Goal: Check status

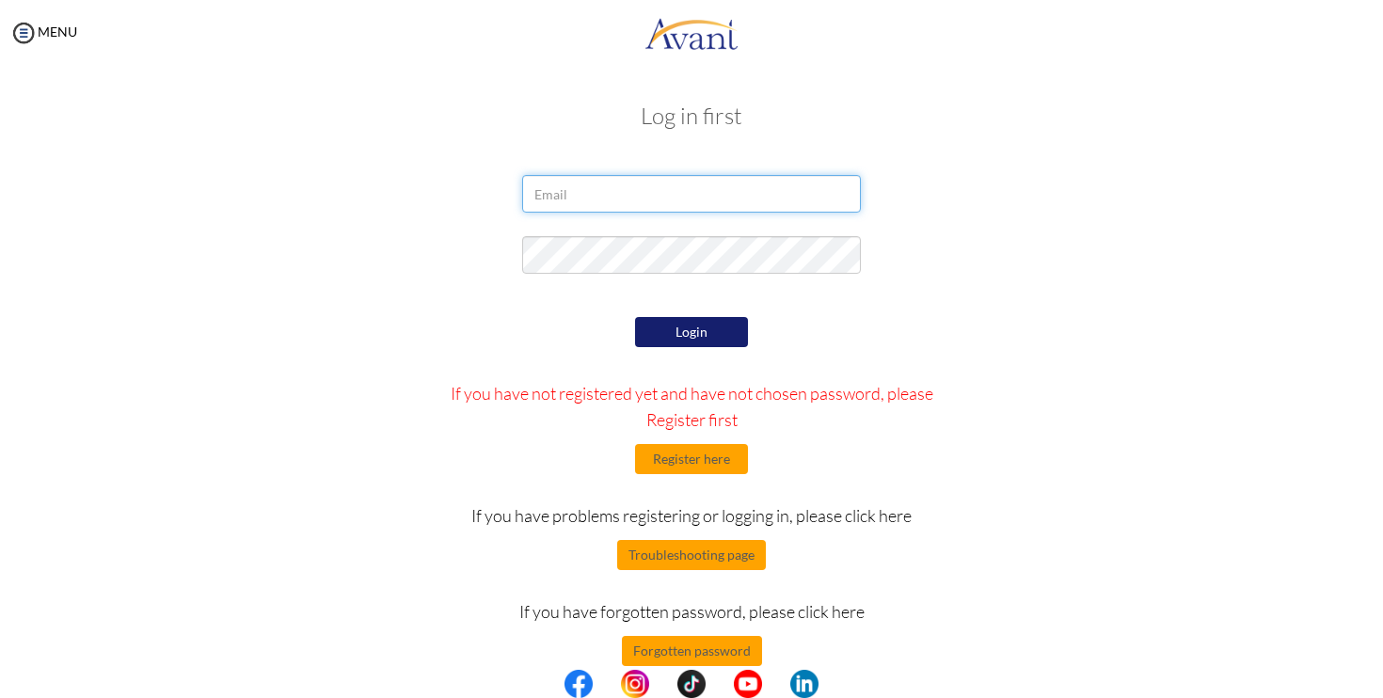
click at [614, 192] on input "email" at bounding box center [691, 194] width 339 height 38
type input "[EMAIL_ADDRESS][DOMAIN_NAME]"
click at [682, 333] on button "Login" at bounding box center [691, 332] width 113 height 30
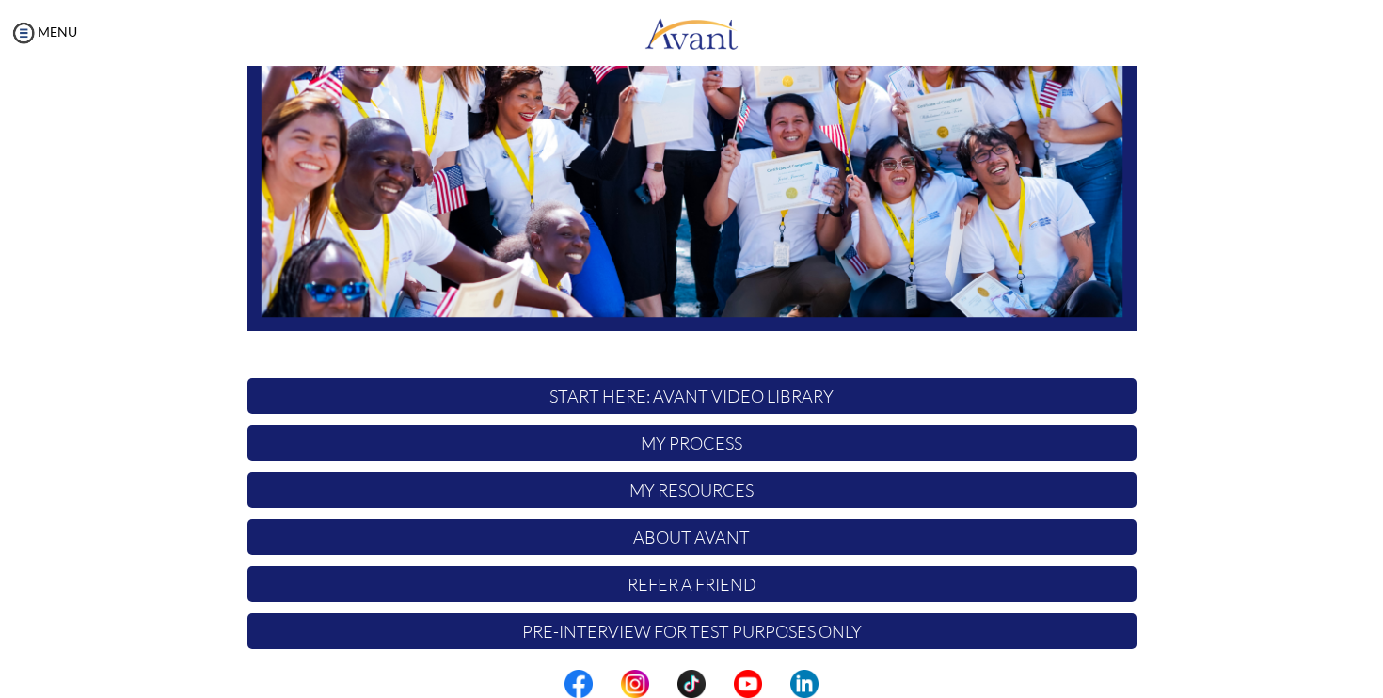
scroll to position [347, 0]
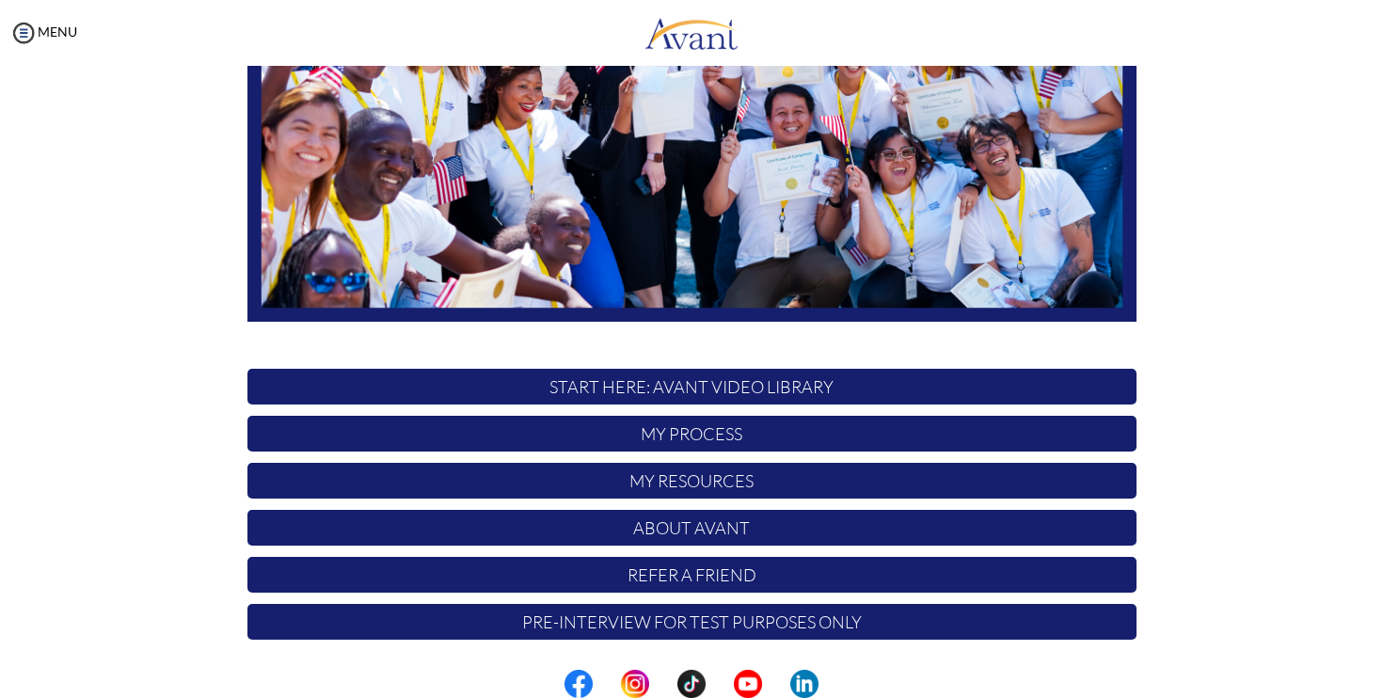
click at [704, 435] on p "My Process" at bounding box center [691, 434] width 889 height 36
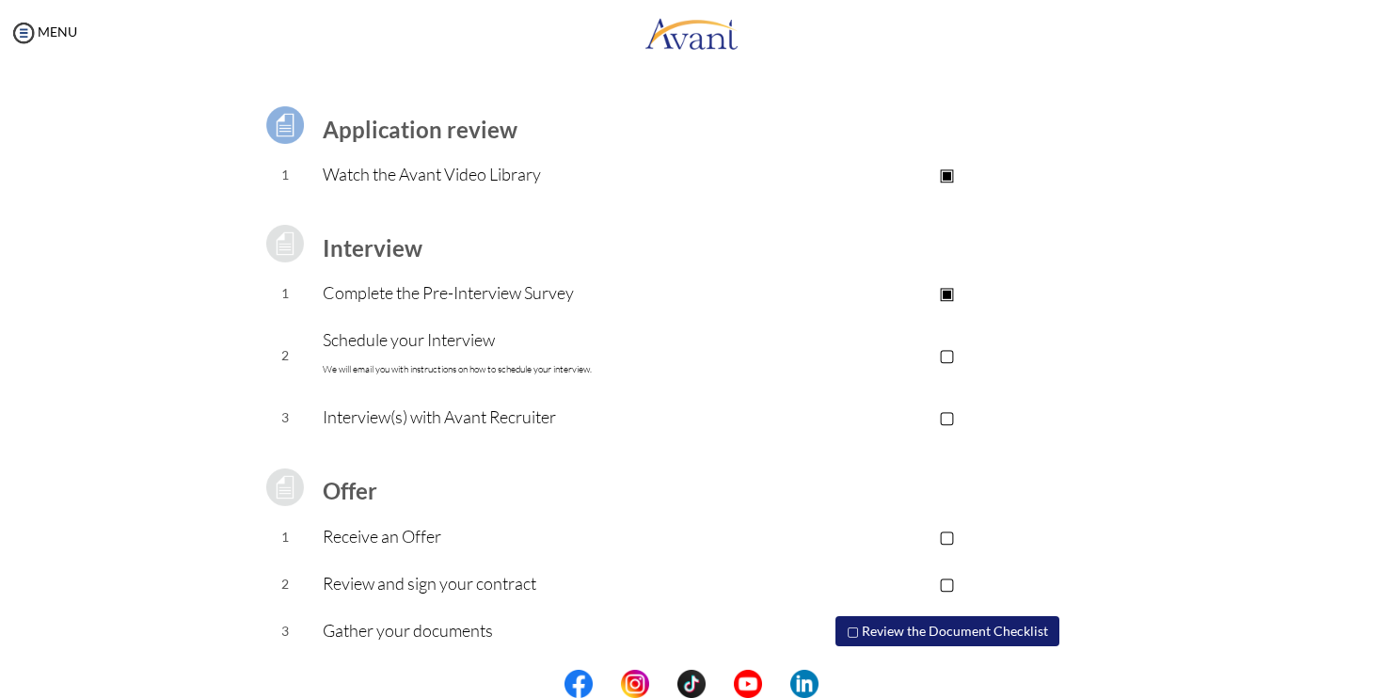
scroll to position [158, 0]
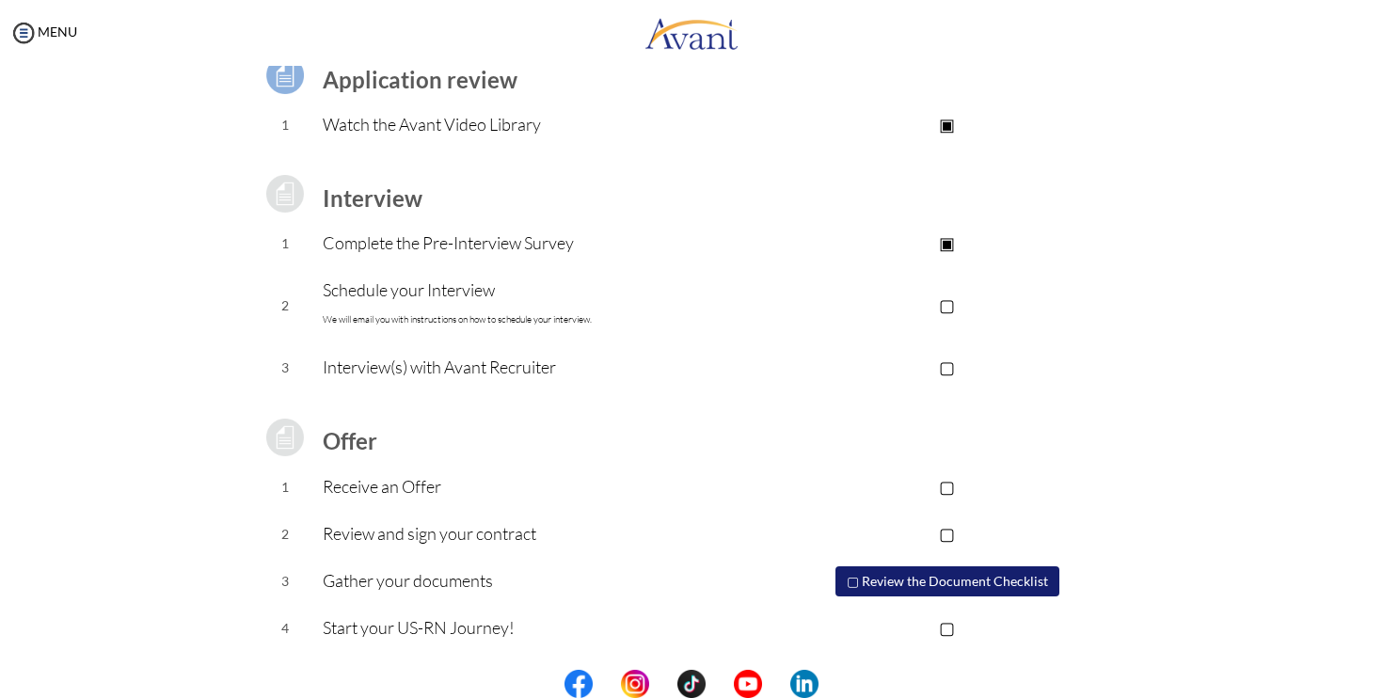
click at [734, 303] on p "Schedule your Interview We will email you with instructions on how to schedule …" at bounding box center [541, 305] width 436 height 56
click at [955, 310] on p "▢" at bounding box center [946, 305] width 377 height 26
click at [960, 303] on p "▣" at bounding box center [946, 305] width 377 height 26
click at [45, 43] on div "MENU" at bounding box center [38, 349] width 77 height 698
click at [43, 22] on div "MENU" at bounding box center [38, 349] width 77 height 698
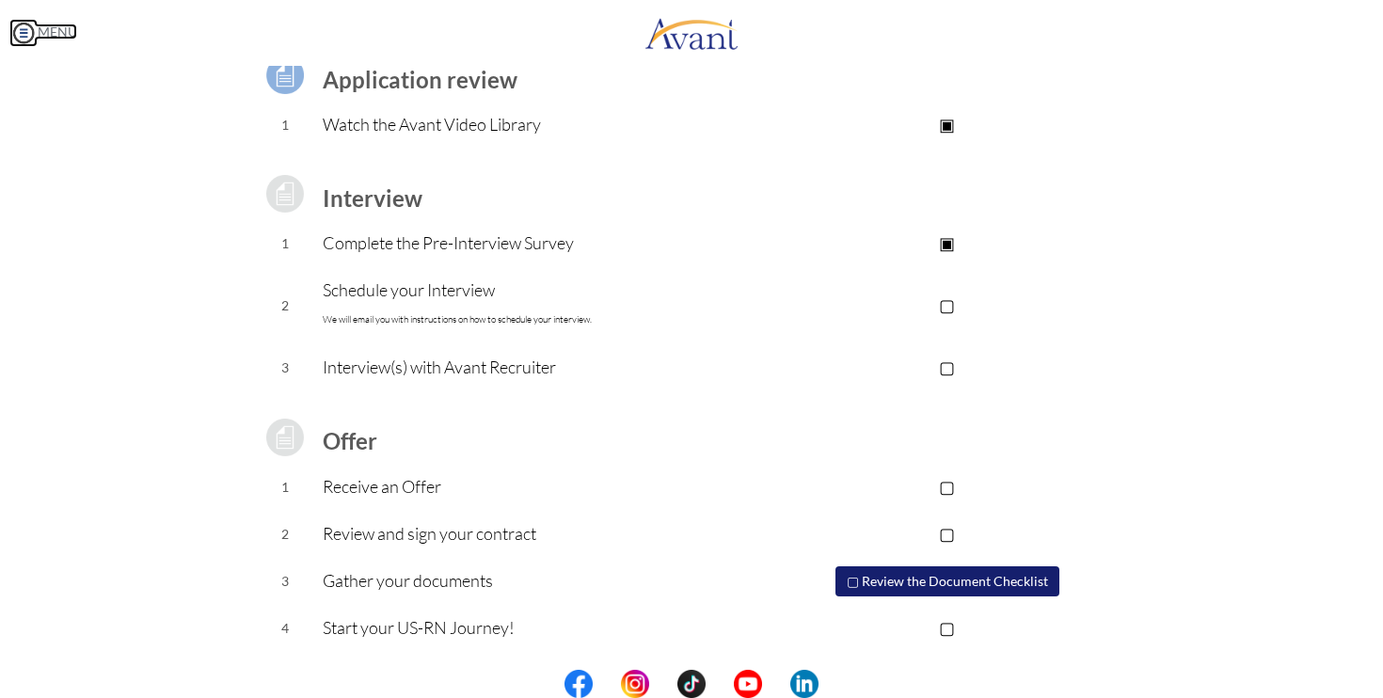
click at [27, 35] on img at bounding box center [23, 33] width 28 height 28
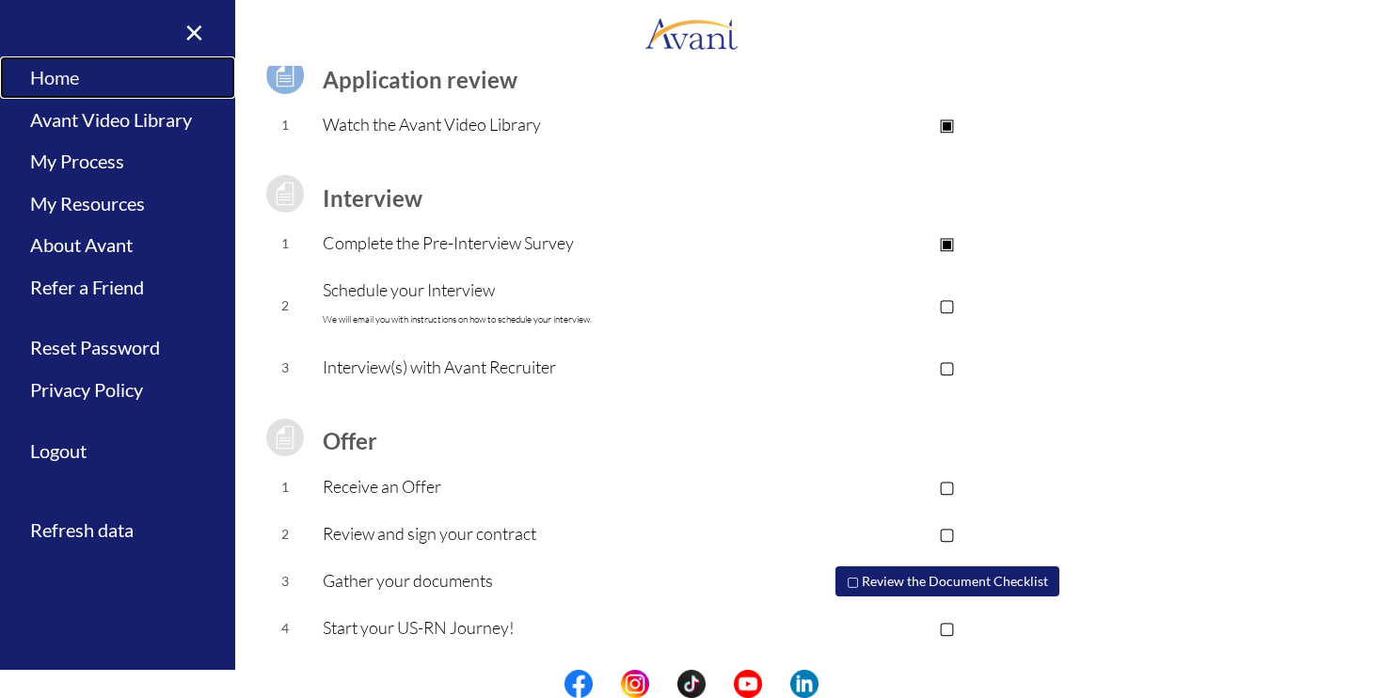
click at [53, 70] on link "Home" at bounding box center [117, 77] width 235 height 42
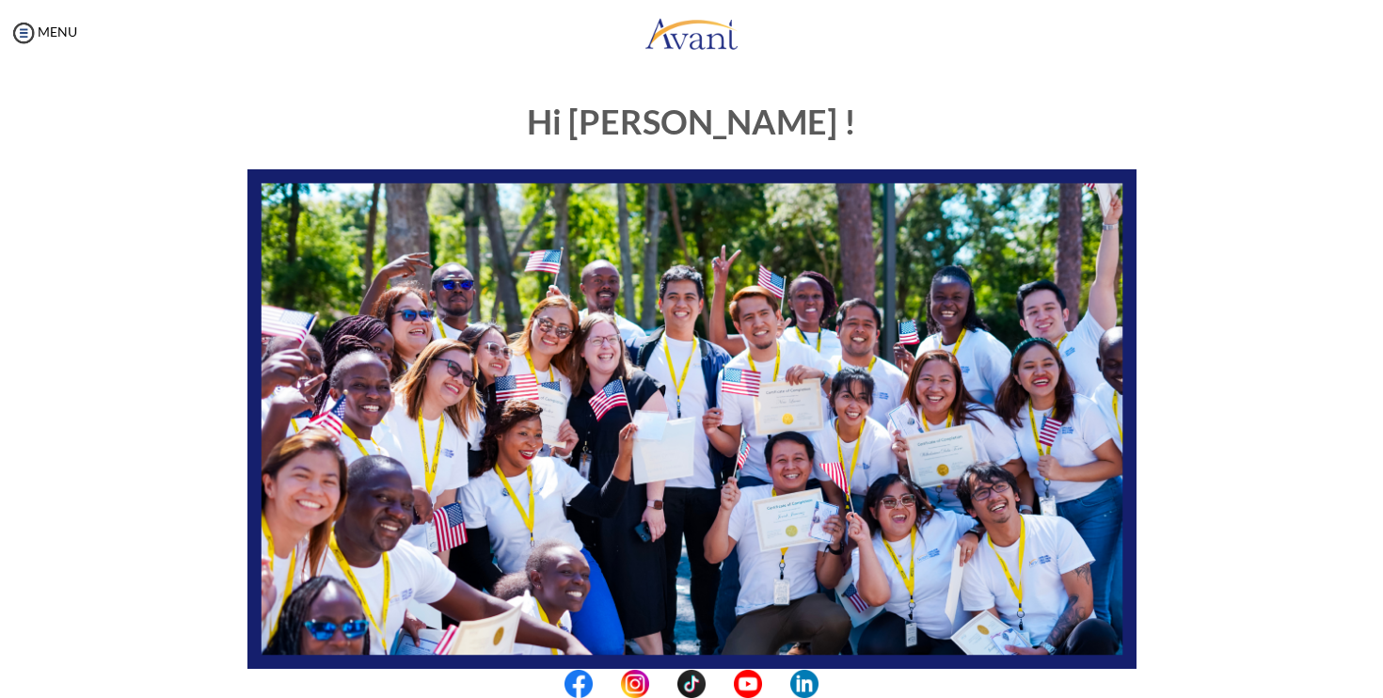
scroll to position [347, 0]
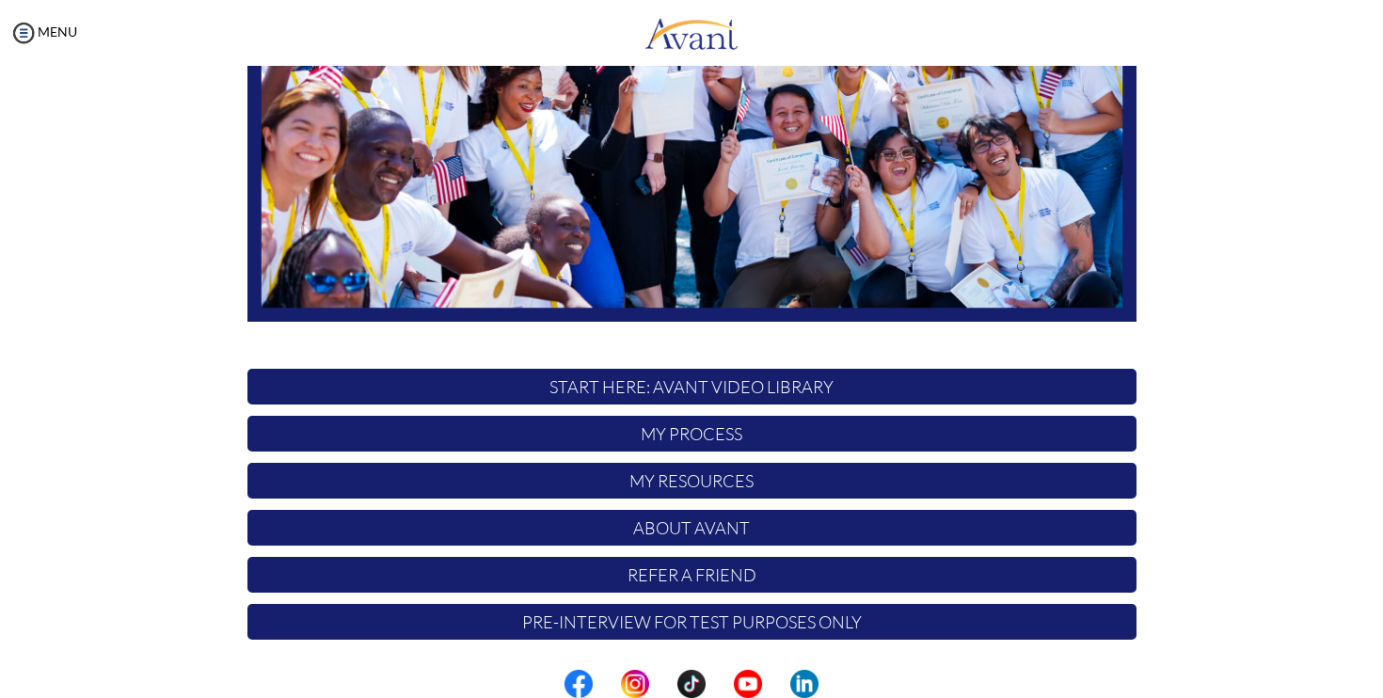
click at [684, 627] on p "Pre-Interview for test purposes only" at bounding box center [691, 622] width 889 height 36
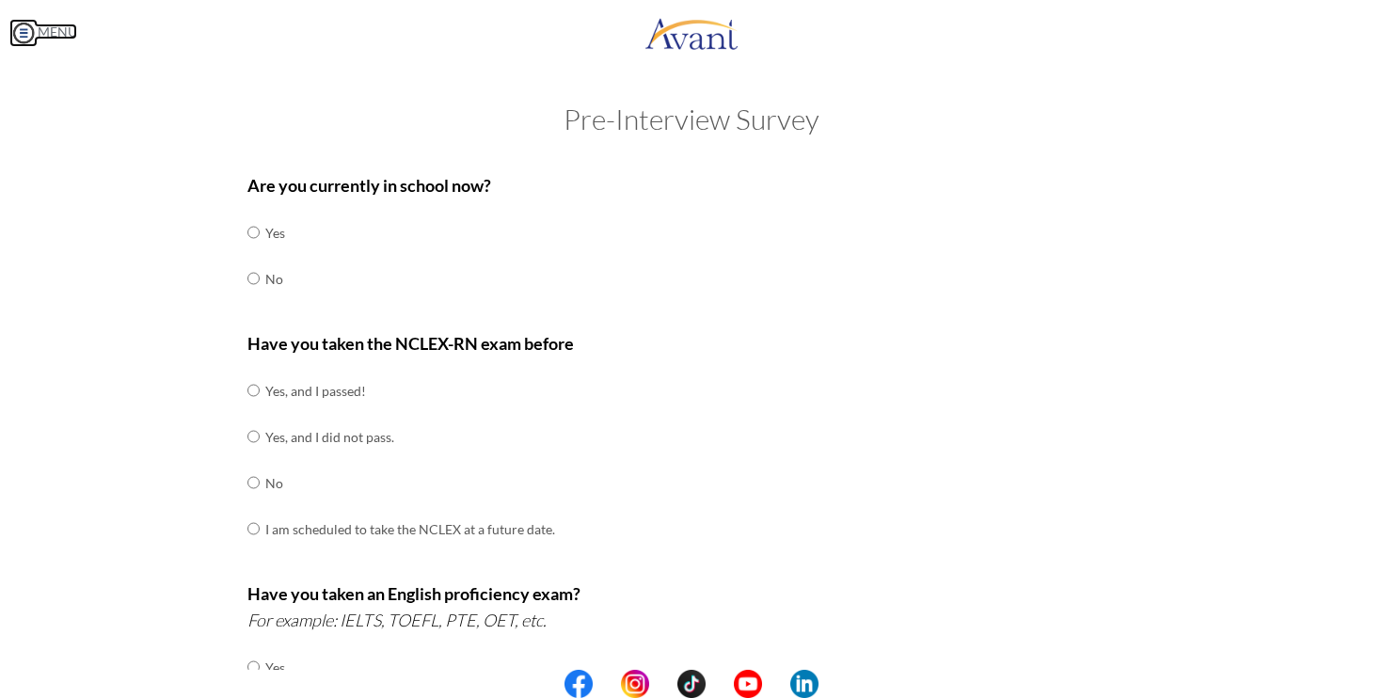
click at [32, 36] on img at bounding box center [23, 33] width 28 height 28
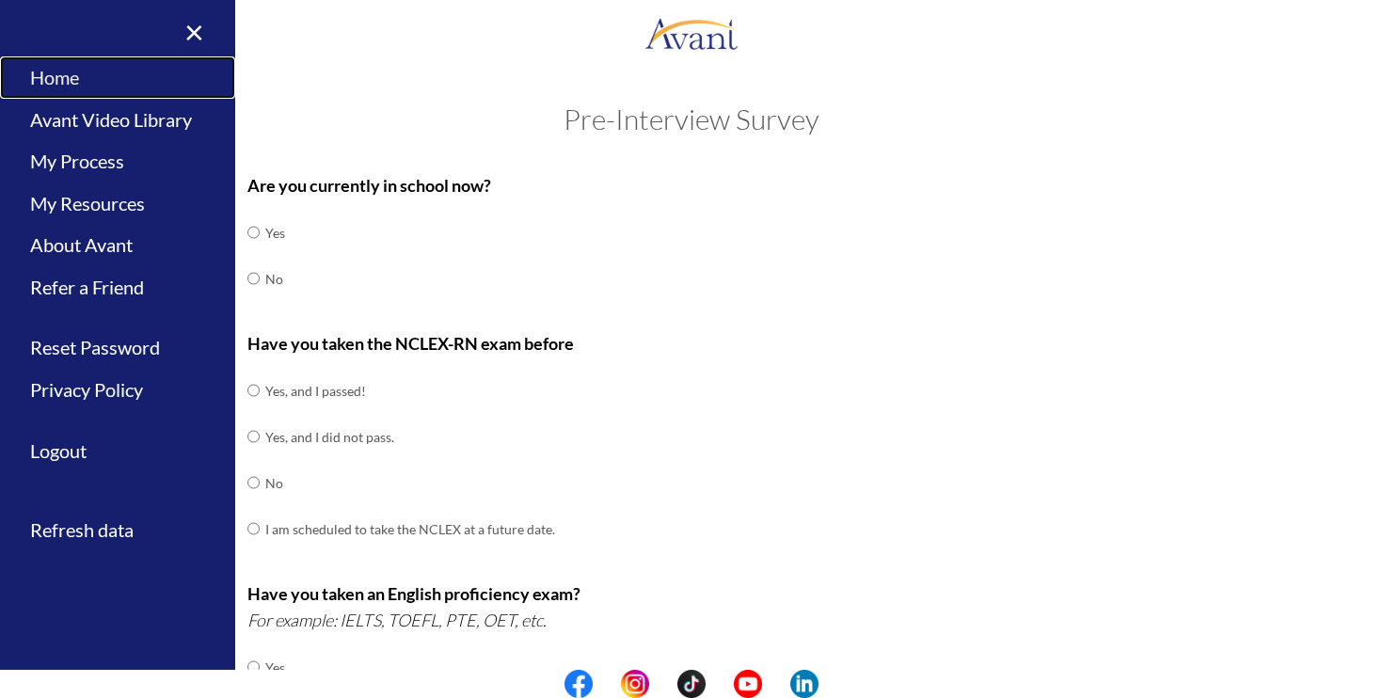
click at [56, 87] on link "Home" at bounding box center [117, 77] width 235 height 42
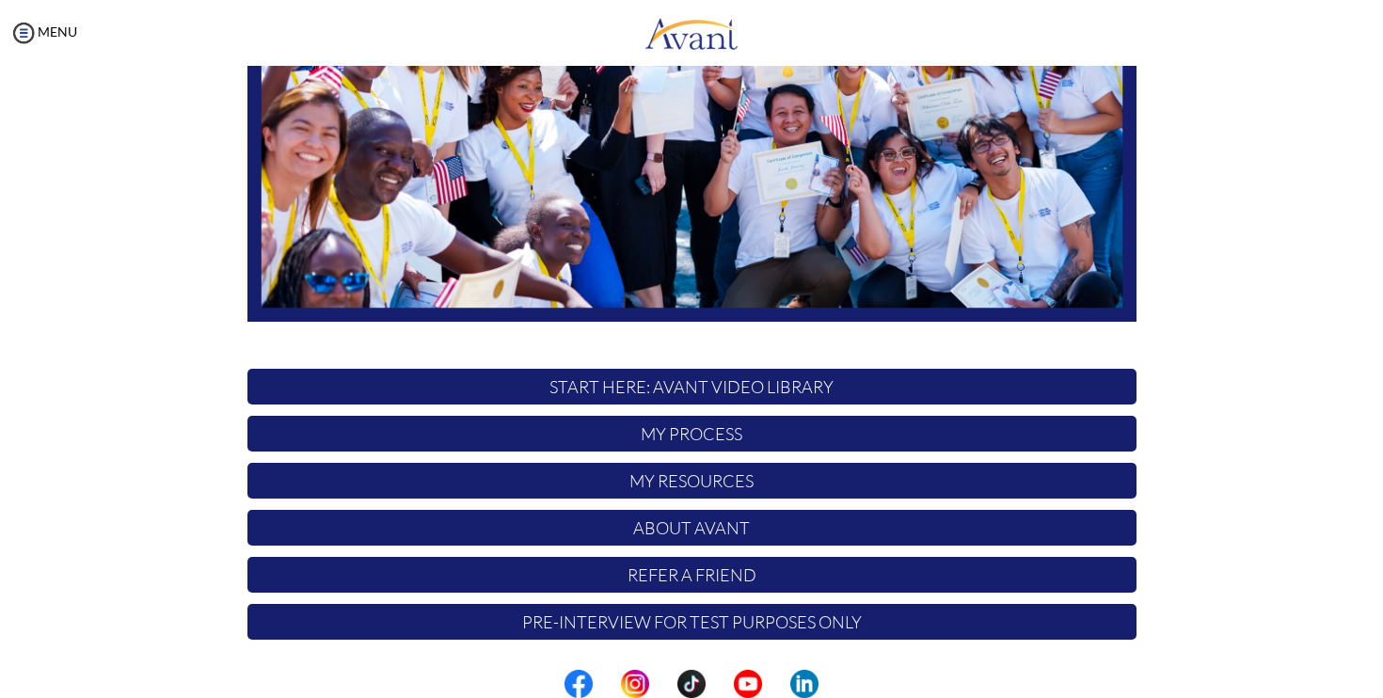
click at [680, 391] on p "START HERE: Avant Video Library" at bounding box center [691, 387] width 889 height 36
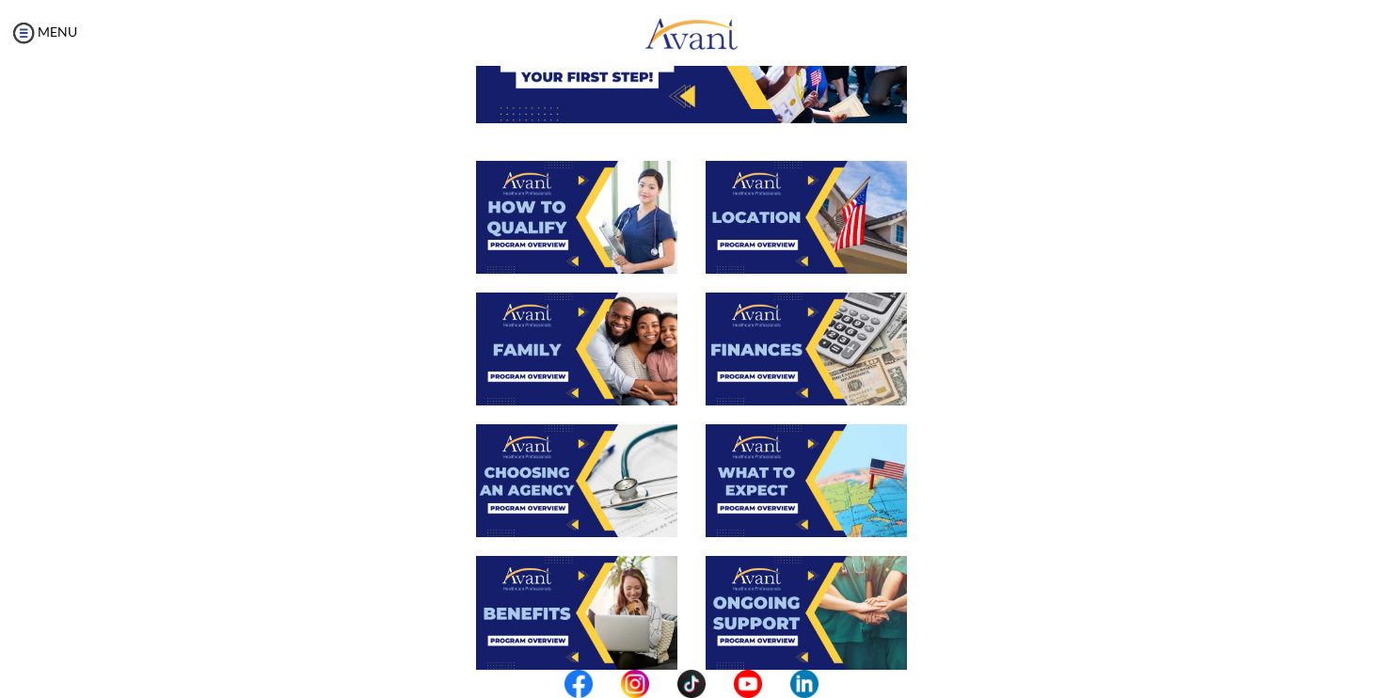
scroll to position [277, 0]
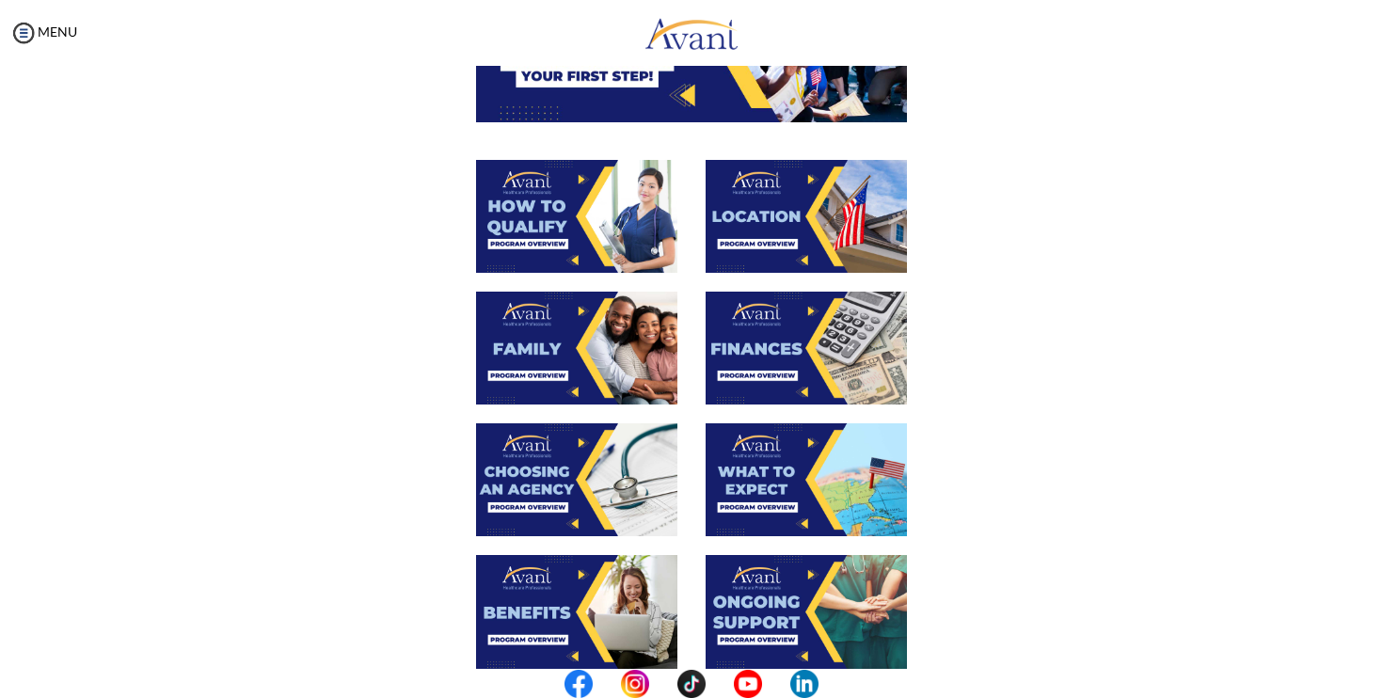
click at [757, 341] on img at bounding box center [806, 348] width 201 height 113
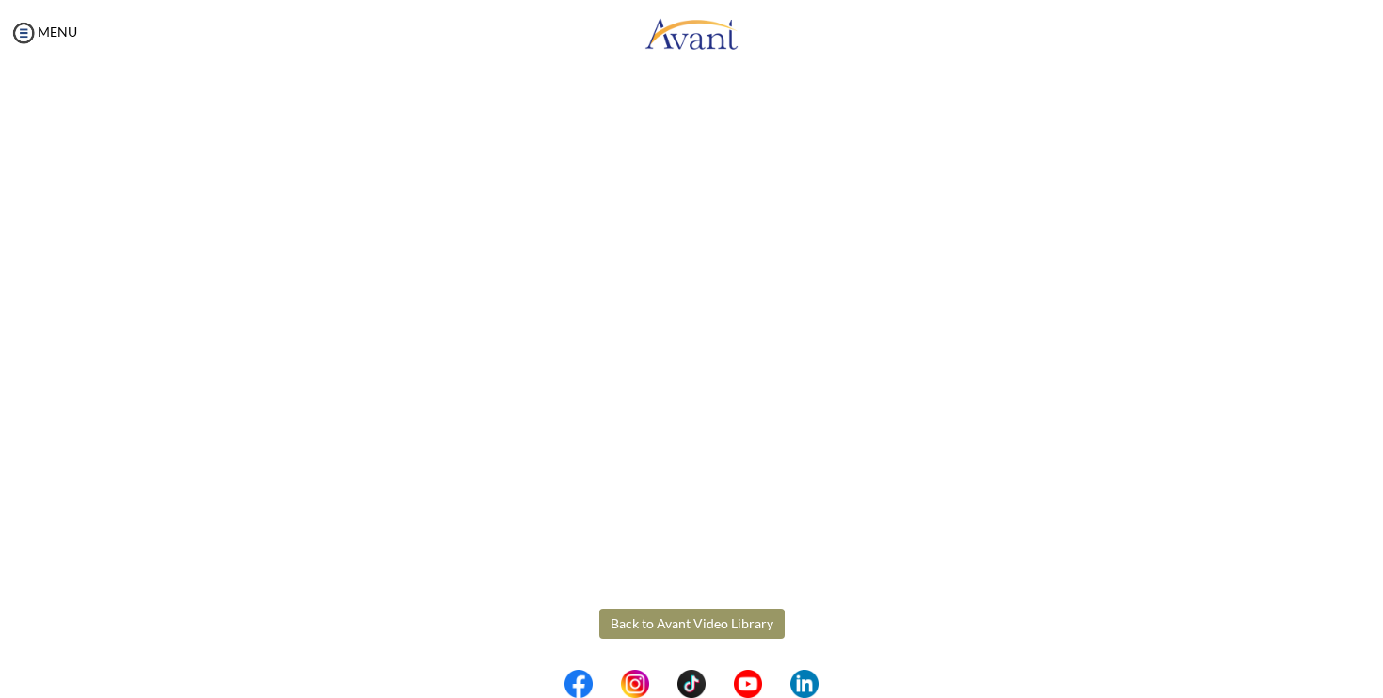
scroll to position [227, 0]
click at [56, 547] on body "Maintenance break. Please come back in 2 hours. MENU My Status What is the next…" at bounding box center [691, 349] width 1383 height 698
click at [652, 620] on button "Back to Avant Video Library" at bounding box center [691, 621] width 185 height 30
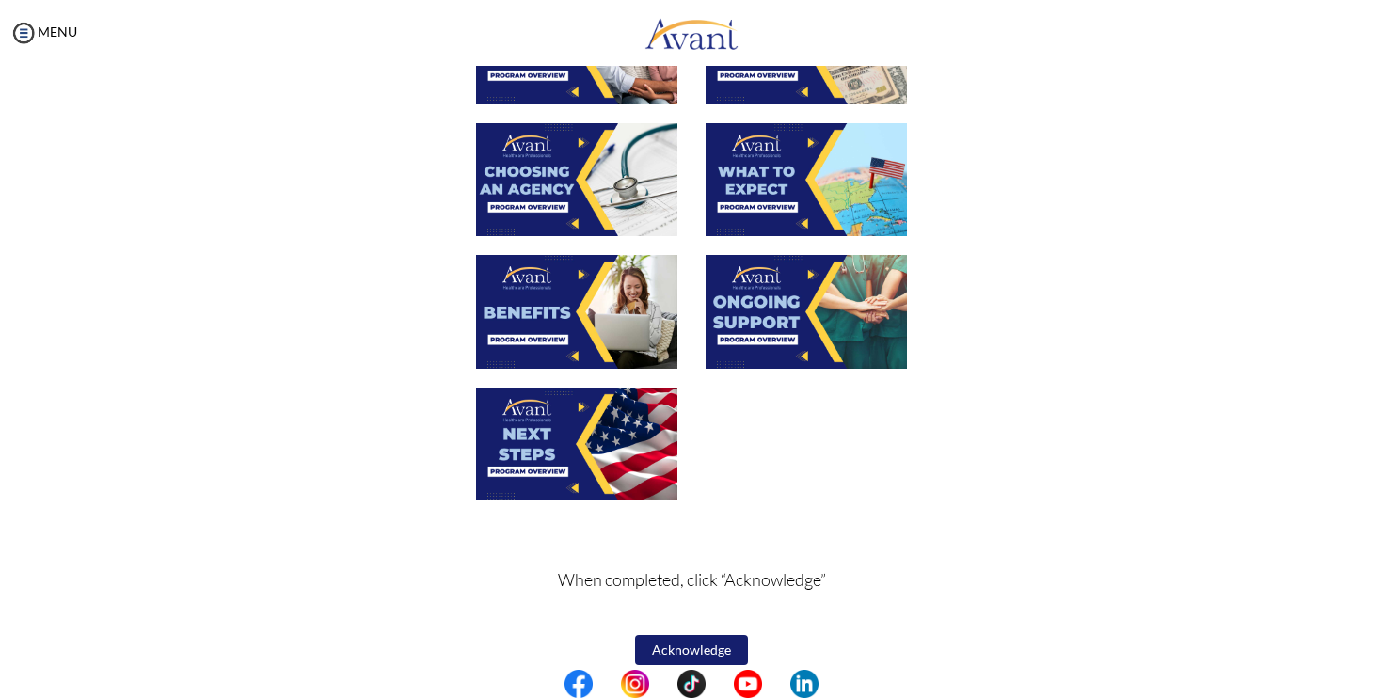
scroll to position [596, 0]
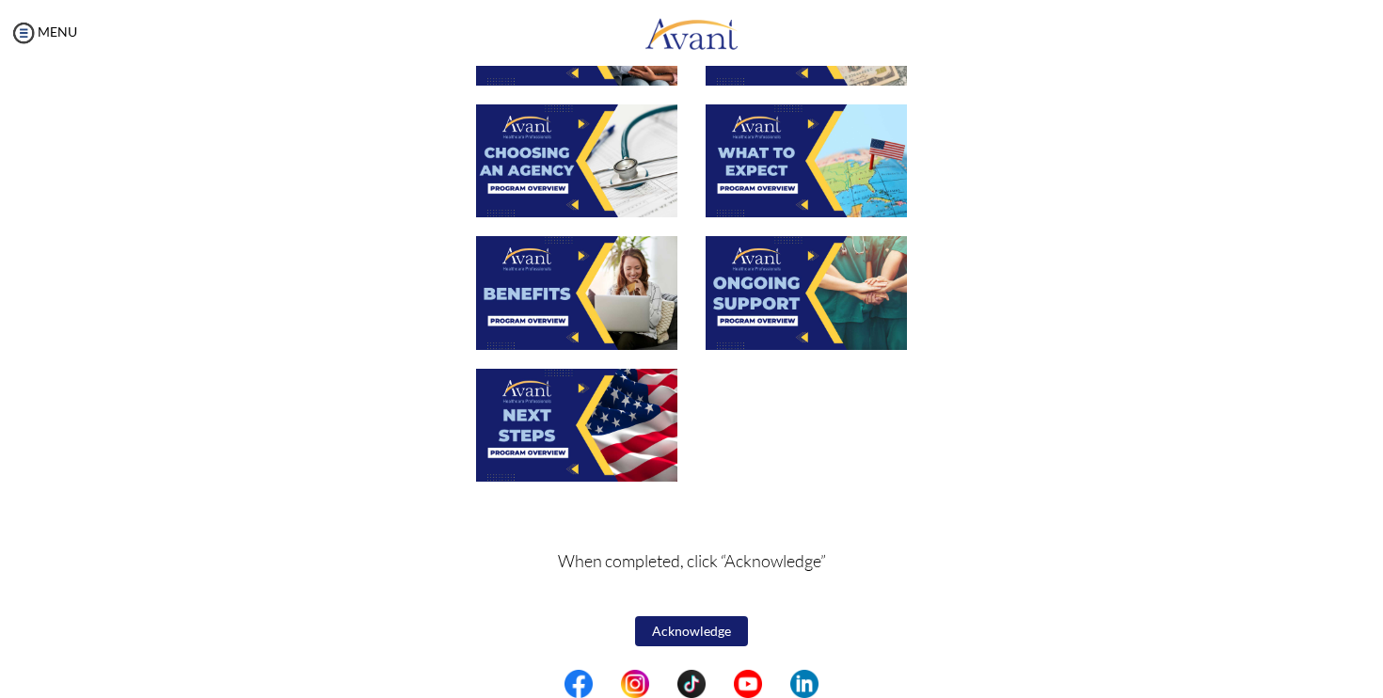
click at [595, 291] on img at bounding box center [576, 292] width 201 height 113
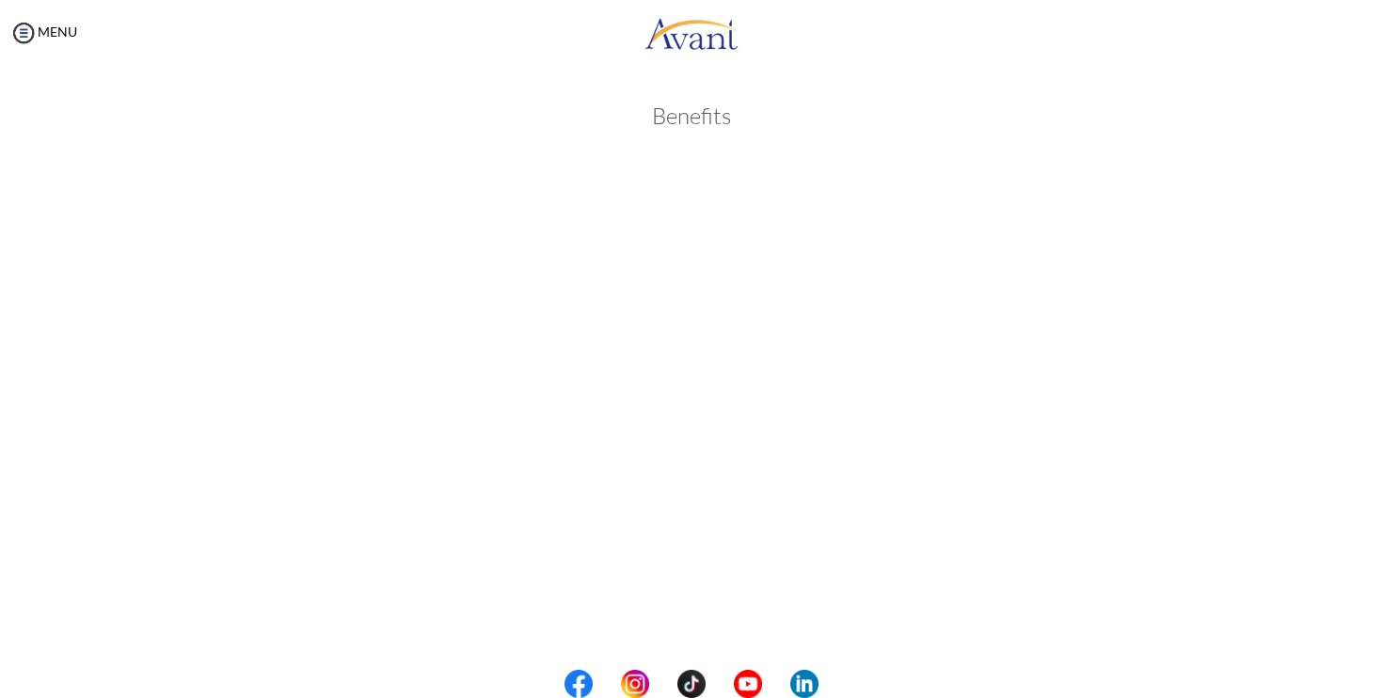
scroll to position [428, 0]
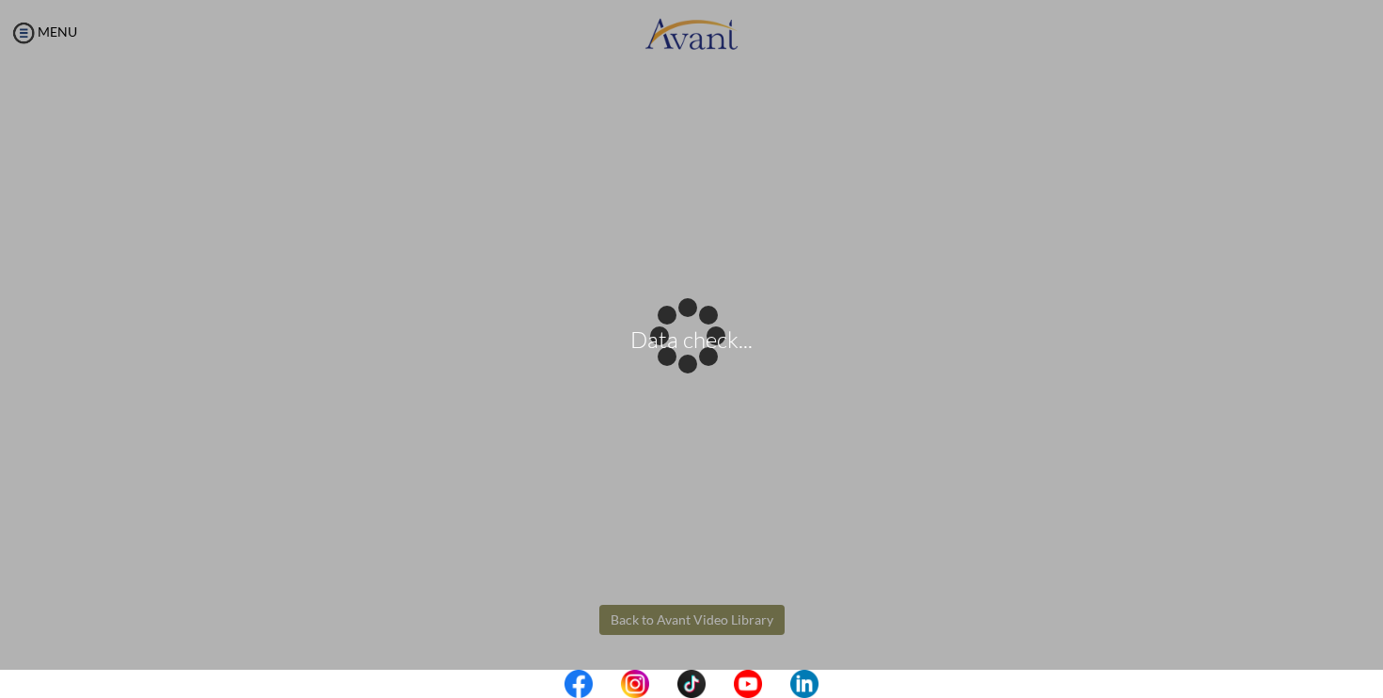
click at [669, 619] on body "Data check... Maintenance break. Please come back in 2 hours. MENU My Status Wh…" at bounding box center [691, 349] width 1383 height 698
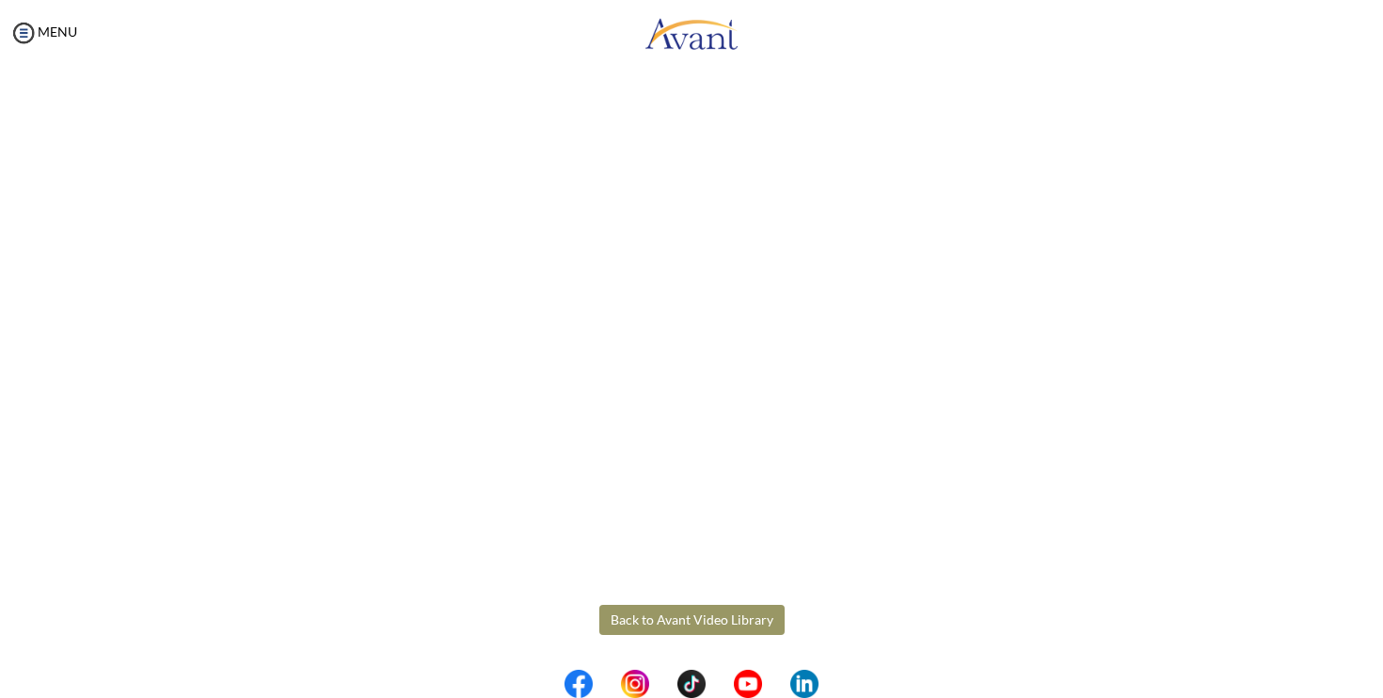
click at [669, 619] on button "Back to Avant Video Library" at bounding box center [691, 620] width 185 height 30
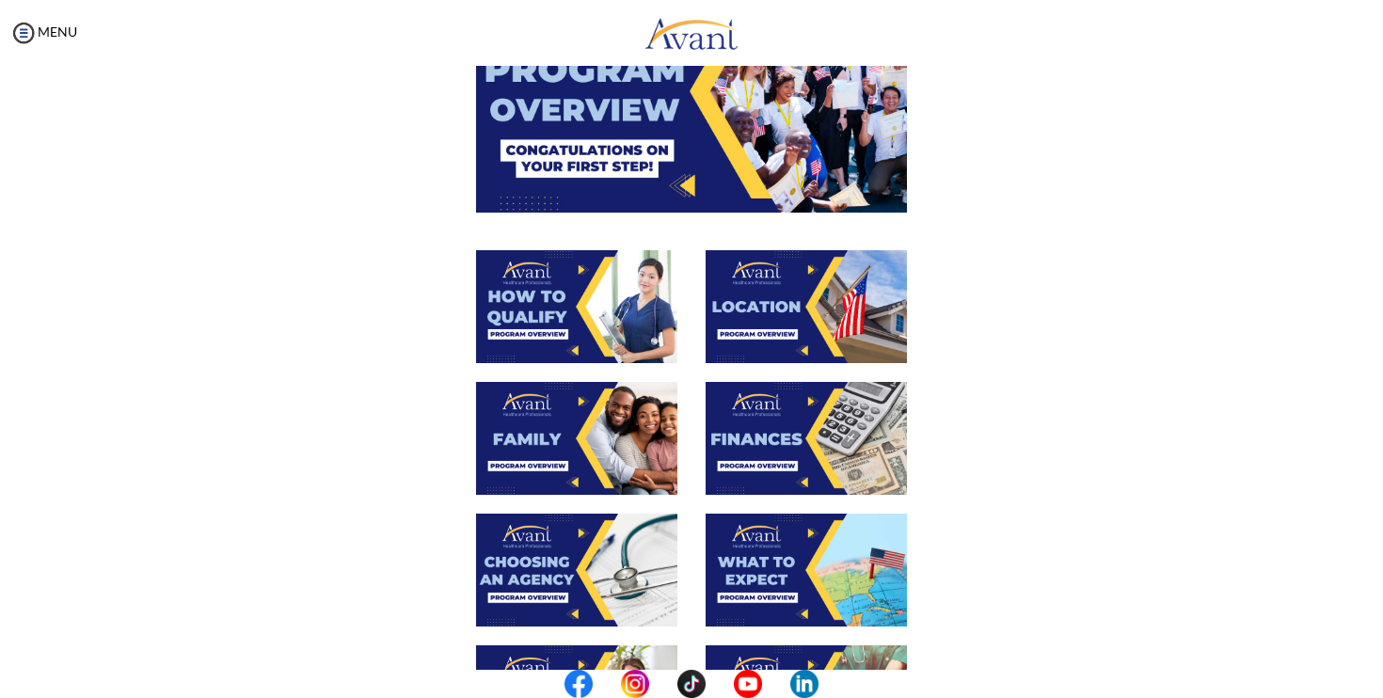
scroll to position [596, 0]
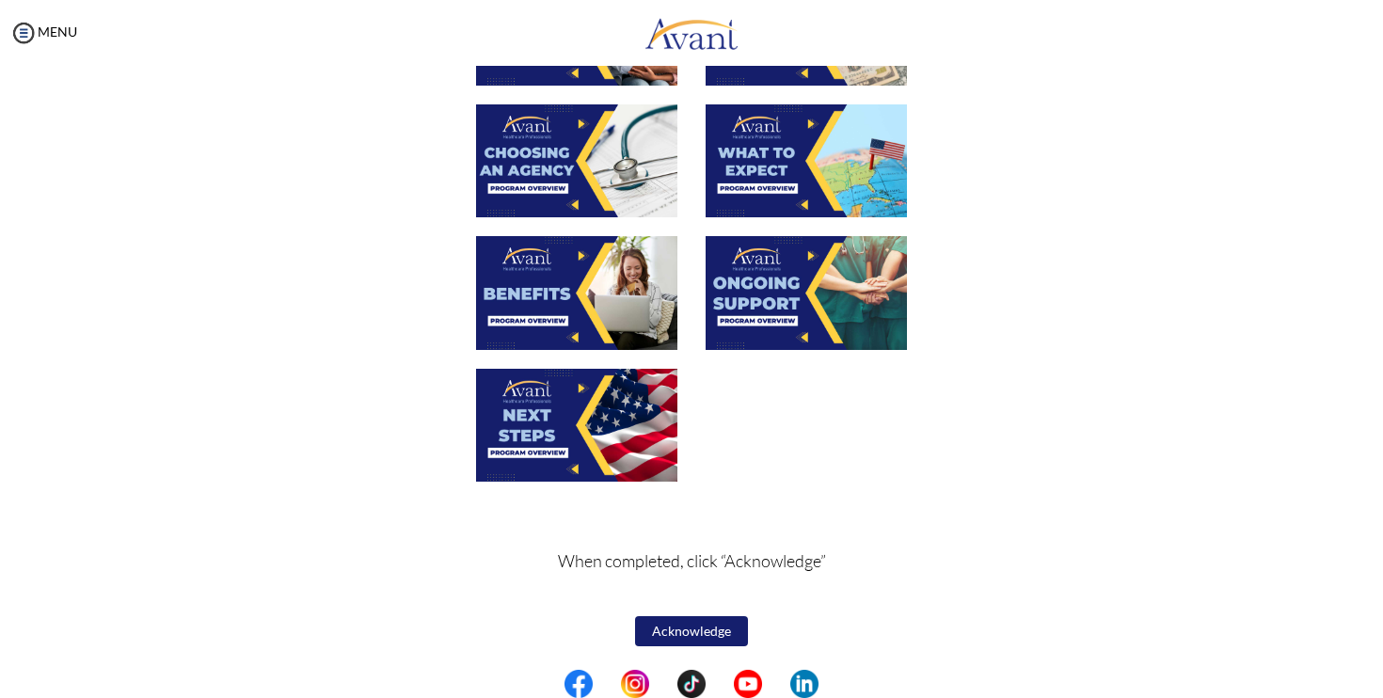
click at [680, 628] on button "Acknowledge" at bounding box center [691, 631] width 113 height 30
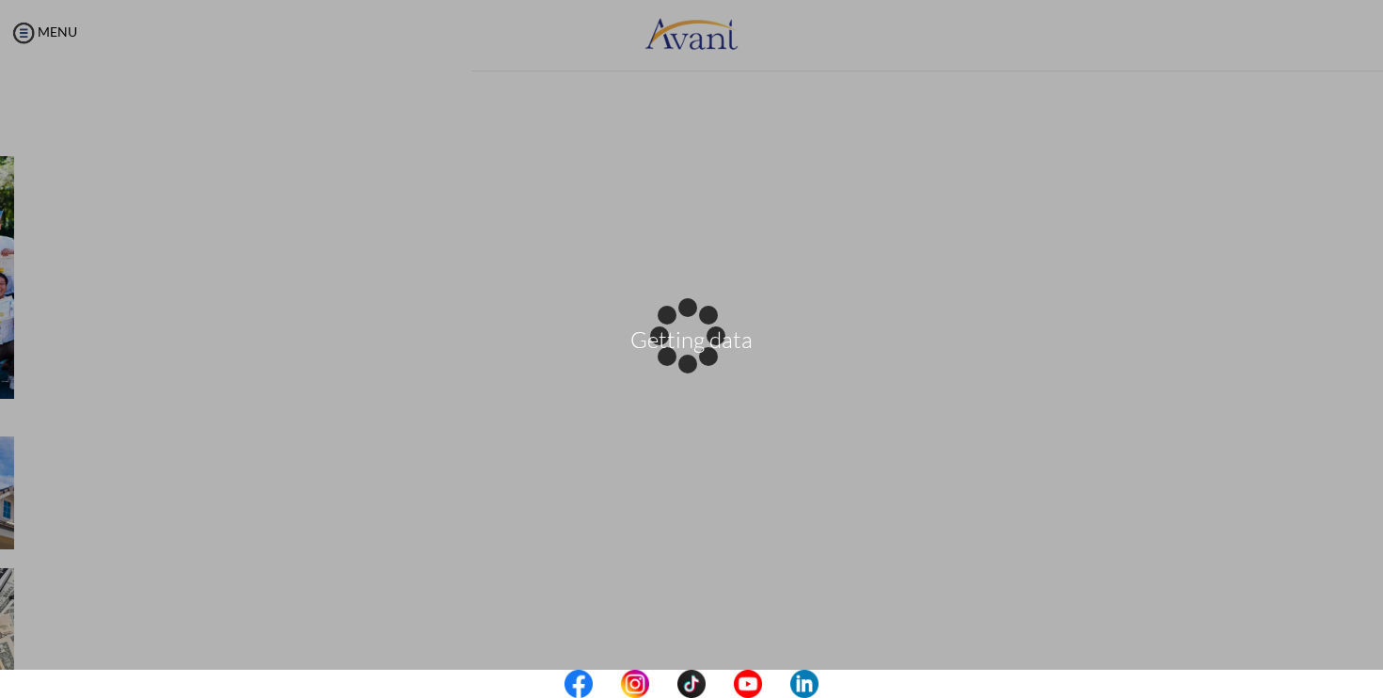
scroll to position [597, 0]
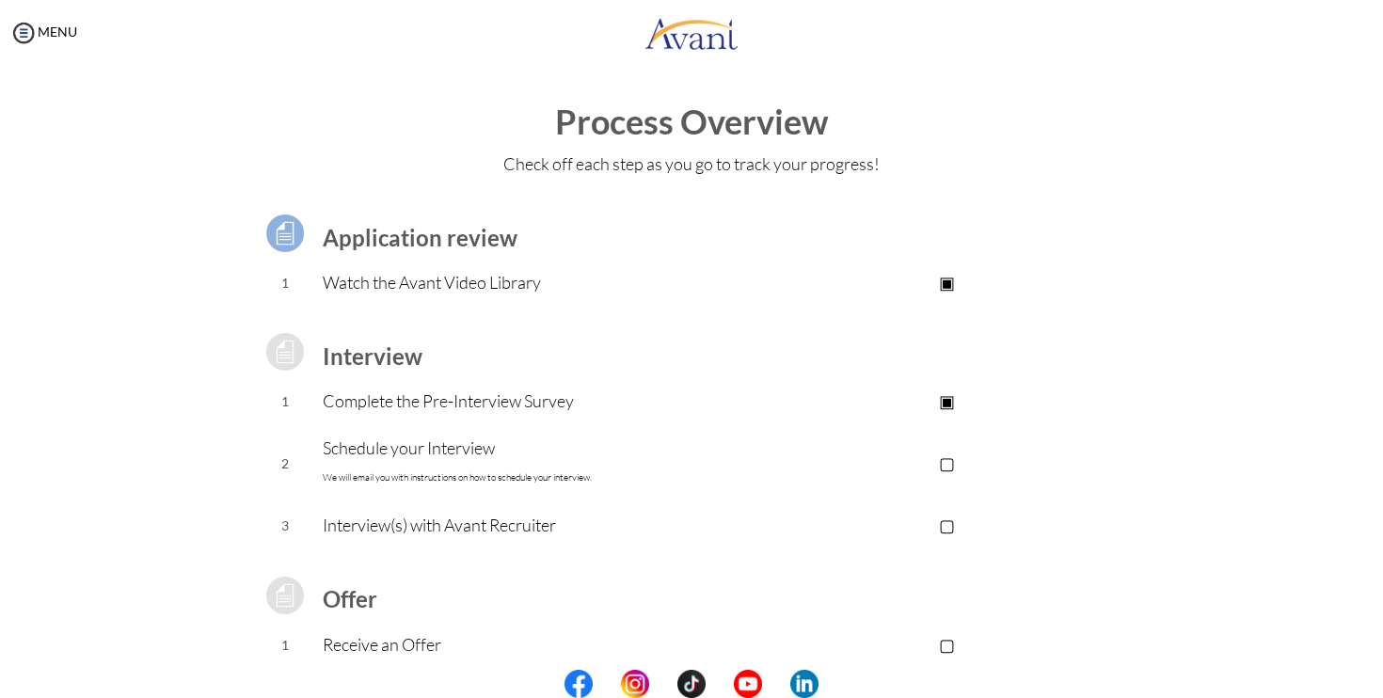
click at [956, 471] on p "▢" at bounding box center [946, 463] width 377 height 26
click at [702, 448] on p "Schedule your Interview We will email you with instructions on how to schedule …" at bounding box center [541, 463] width 436 height 56
click at [421, 435] on p "Schedule your Interview We will email you with instructions on how to schedule …" at bounding box center [541, 463] width 436 height 56
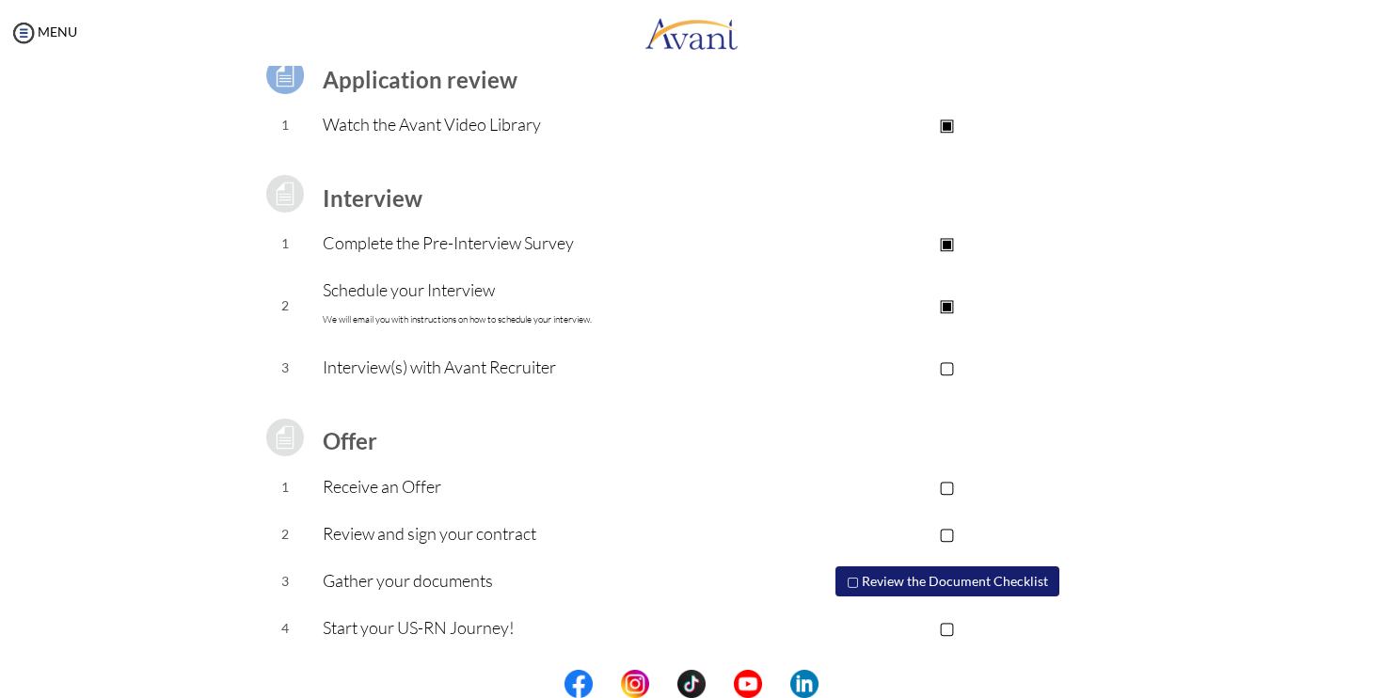
click at [948, 574] on button "▢ Review the Document Checklist" at bounding box center [947, 581] width 224 height 30
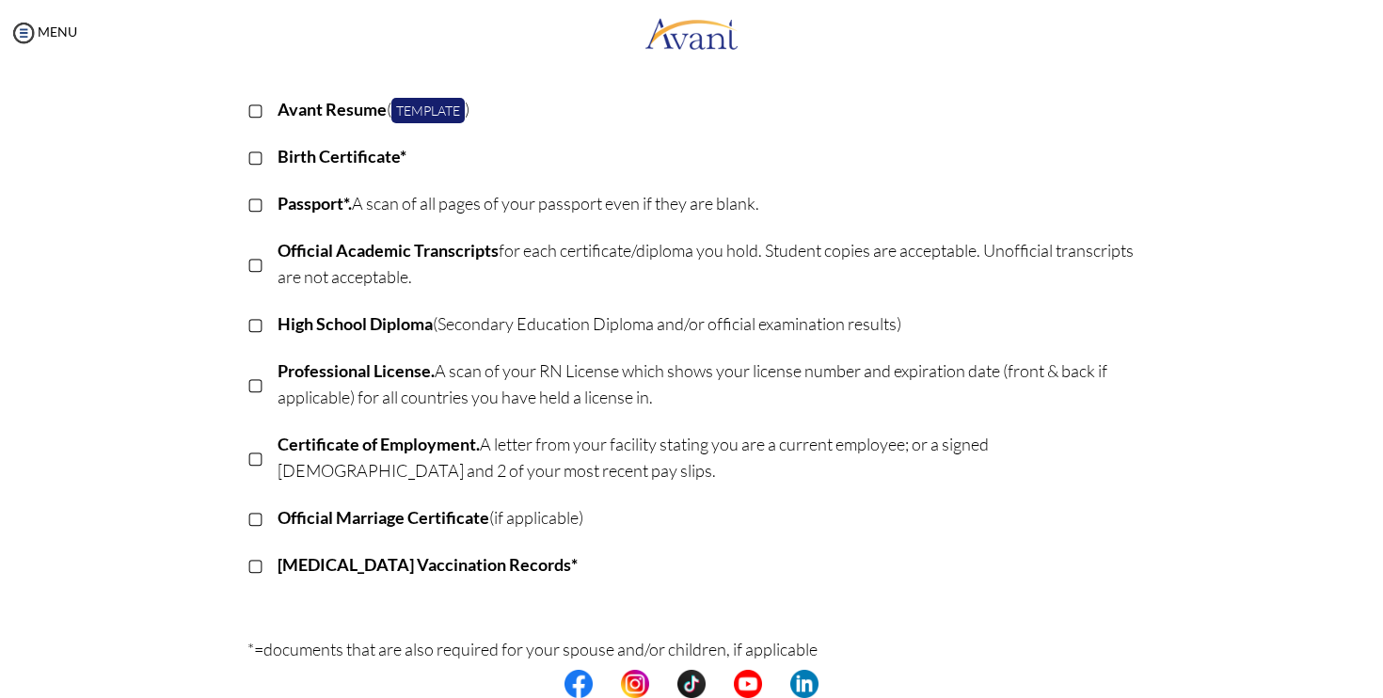
scroll to position [0, 0]
